Goal: Find specific page/section: Find specific page/section

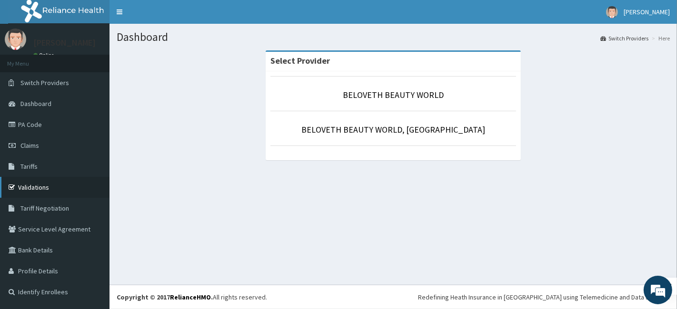
click at [24, 183] on link "Validations" at bounding box center [54, 187] width 109 height 21
click at [393, 124] on link "BELOVETH BEAUTY WORLD, [GEOGRAPHIC_DATA]" at bounding box center [393, 129] width 184 height 11
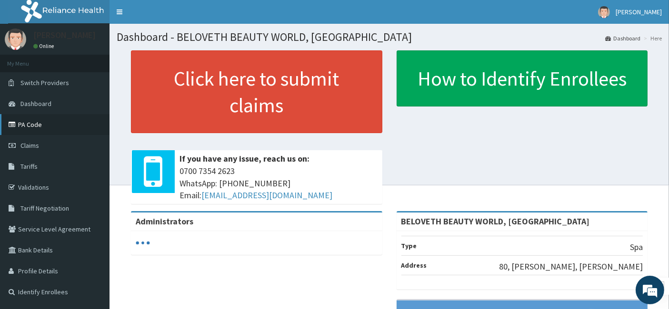
click at [43, 124] on link "PA Code" at bounding box center [54, 124] width 109 height 21
